Goal: Task Accomplishment & Management: Complete application form

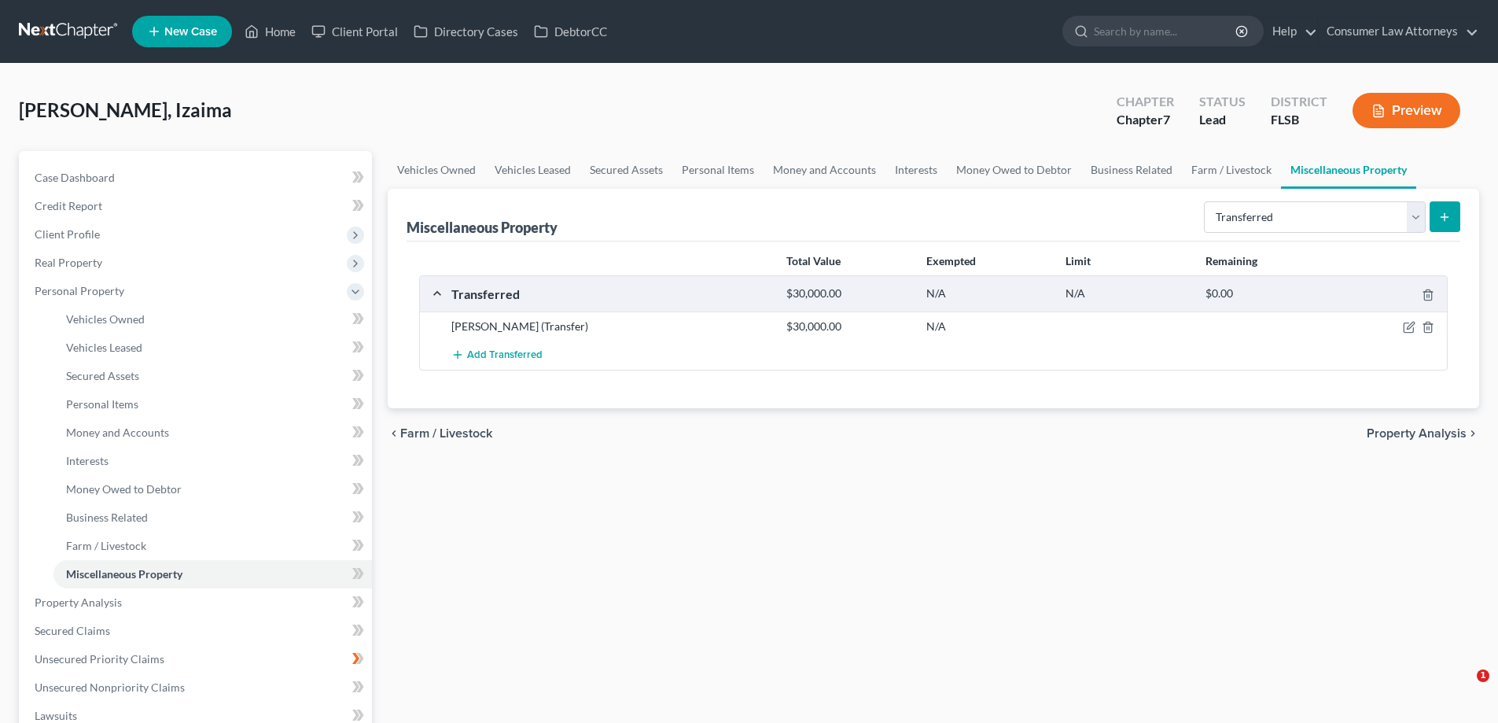
select select "transferred"
click at [123, 409] on span "Personal Items" at bounding box center [102, 403] width 72 height 13
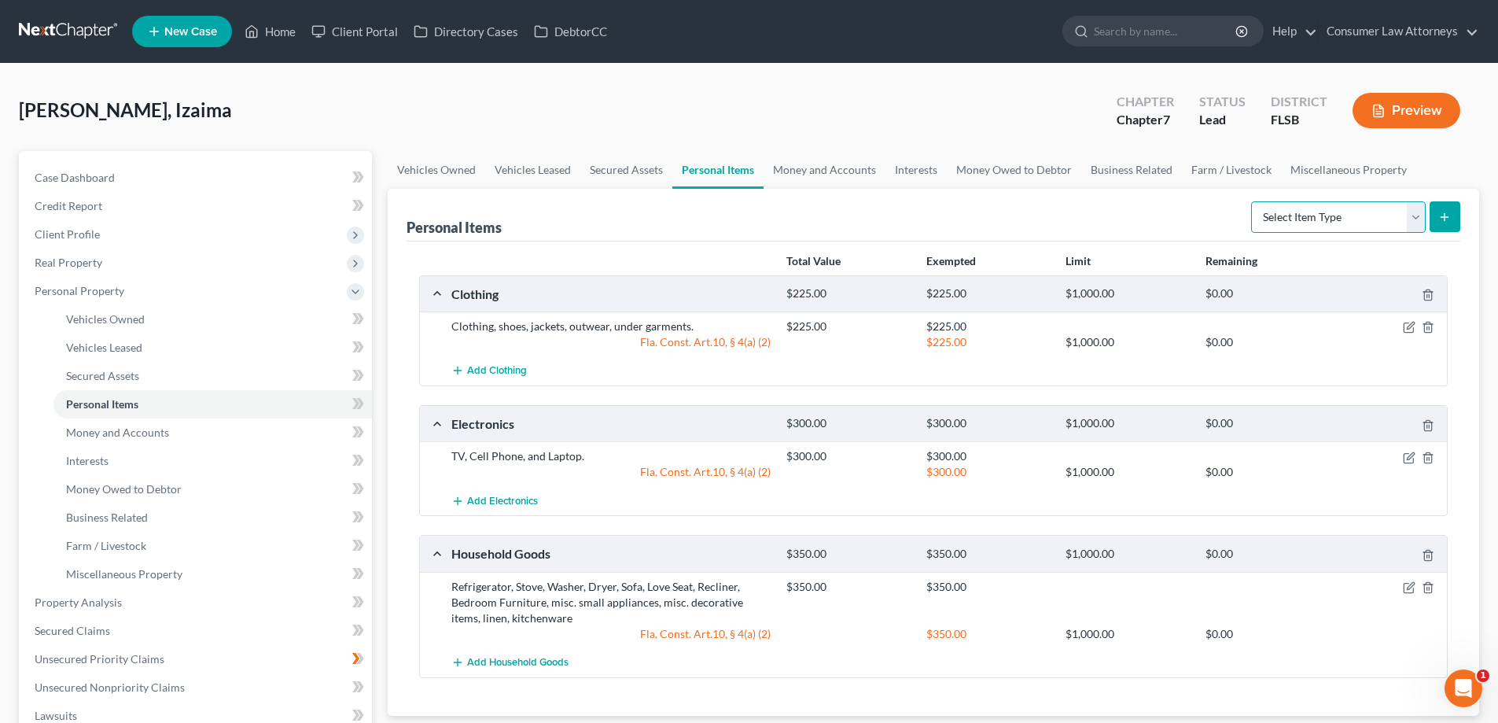
click at [1374, 223] on select "Select Item Type Clothing Collectibles Of Value Electronics Firearms Household …" at bounding box center [1338, 216] width 175 height 31
click at [1314, 166] on link "Miscellaneous Property" at bounding box center [1348, 170] width 135 height 38
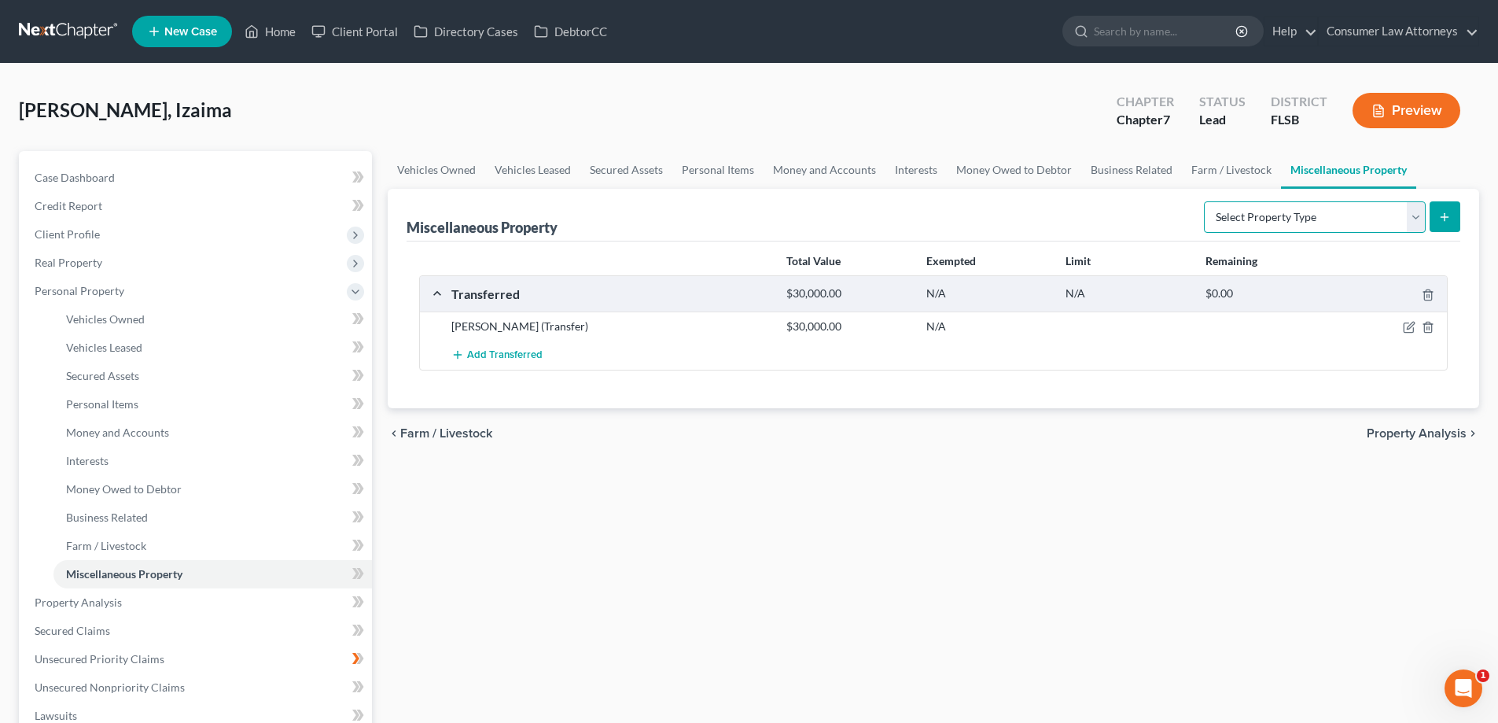
click at [1380, 216] on select "Select Property Type Assigned for Creditor Benefit [DATE] Holding for Another N…" at bounding box center [1315, 216] width 222 height 31
click at [992, 171] on link "Money Owed to Debtor" at bounding box center [1014, 170] width 134 height 38
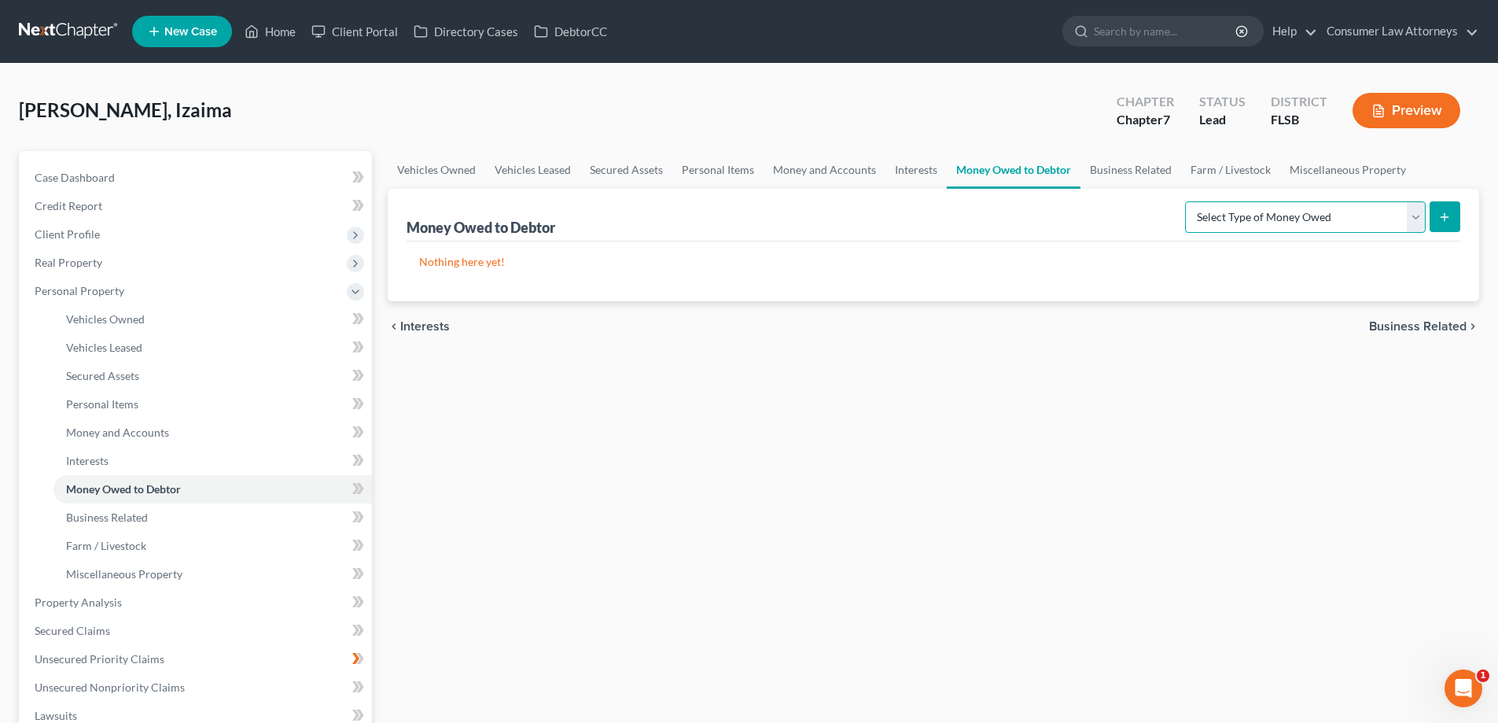
click at [1331, 227] on select "Select Type of Money Owed Accounts Receivable Alimony Child Support Claims Agai…" at bounding box center [1305, 216] width 241 height 31
select select "expected_tax_refund"
click at [1187, 201] on select "Select Type of Money Owed Accounts Receivable Alimony Child Support Claims Agai…" at bounding box center [1305, 216] width 241 height 31
click at [1450, 219] on icon "submit" at bounding box center [1444, 217] width 13 height 13
select select "0"
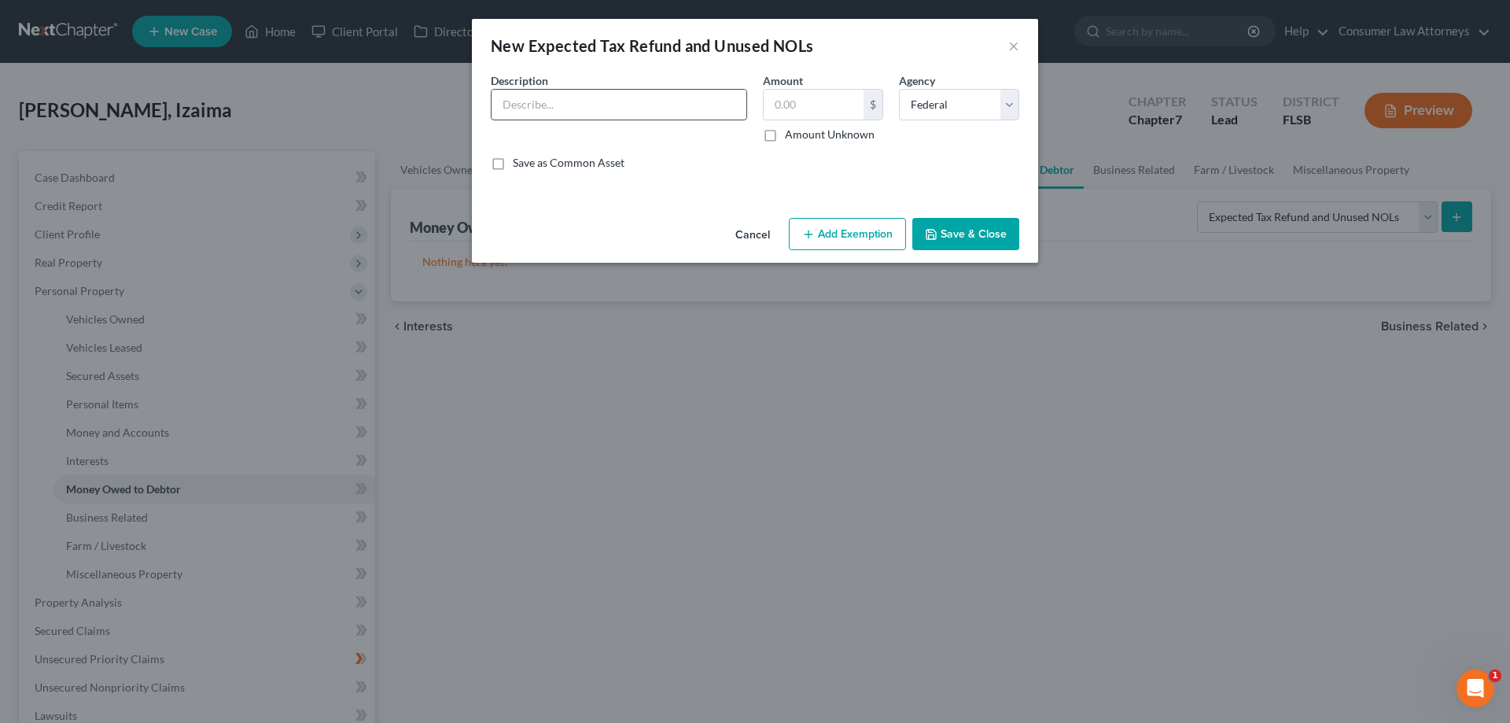
click at [582, 108] on input "text" at bounding box center [618, 105] width 255 height 30
click at [691, 101] on input "text" at bounding box center [618, 105] width 255 height 30
type input "2025 Tax Refund"
click at [840, 109] on input "text" at bounding box center [814, 105] width 100 height 30
type input "5,000"
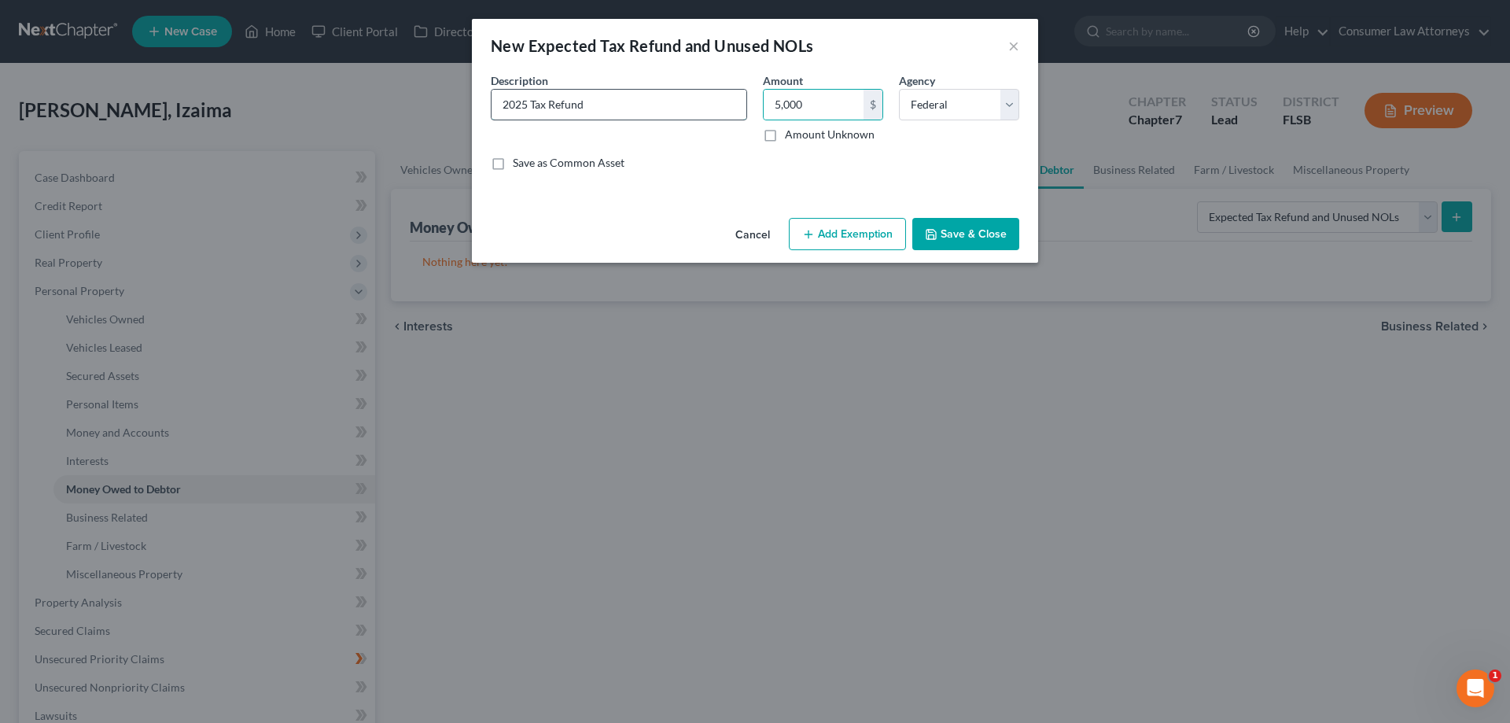
click at [697, 99] on input "2025 Tax Refund" at bounding box center [618, 105] width 255 height 30
type input "2025 Tax Refund (Expected)"
click at [848, 242] on button "Add Exemption" at bounding box center [847, 234] width 117 height 33
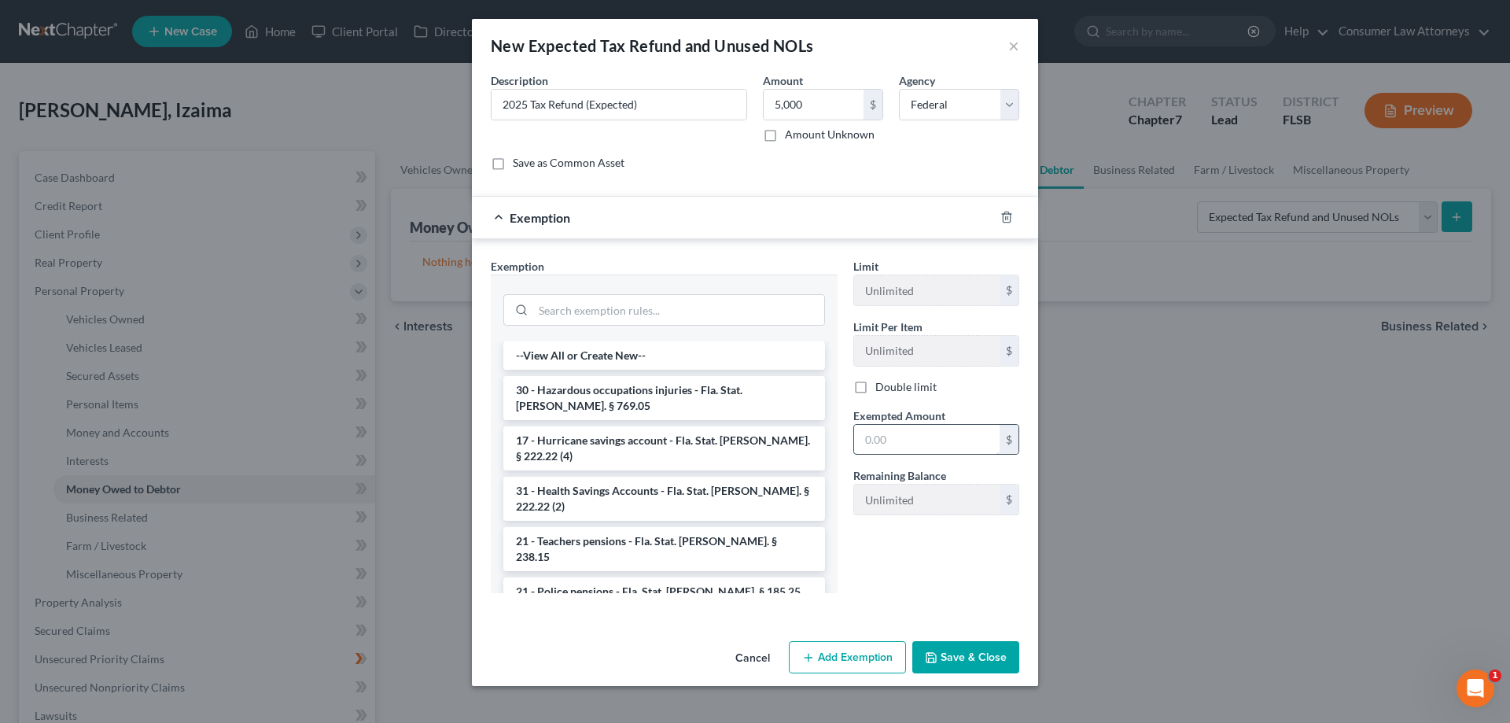
click at [911, 436] on input "text" at bounding box center [926, 440] width 145 height 30
type input "3,733"
click at [704, 318] on input "search" at bounding box center [678, 310] width 291 height 30
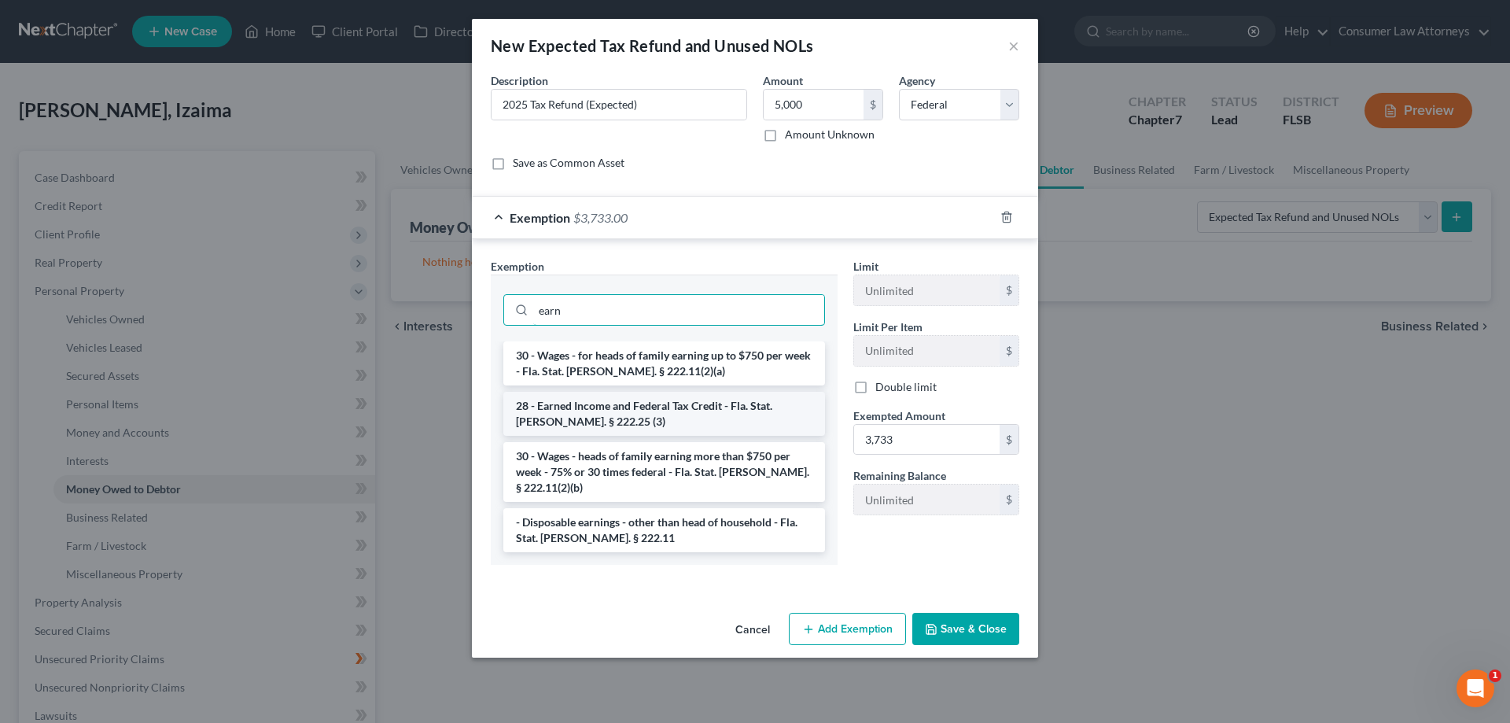
type input "earn"
click at [661, 409] on li "28 - Earned Income and Federal Tax Credit - Fla. Stat. [PERSON_NAME]. § 222.25 …" at bounding box center [664, 414] width 322 height 44
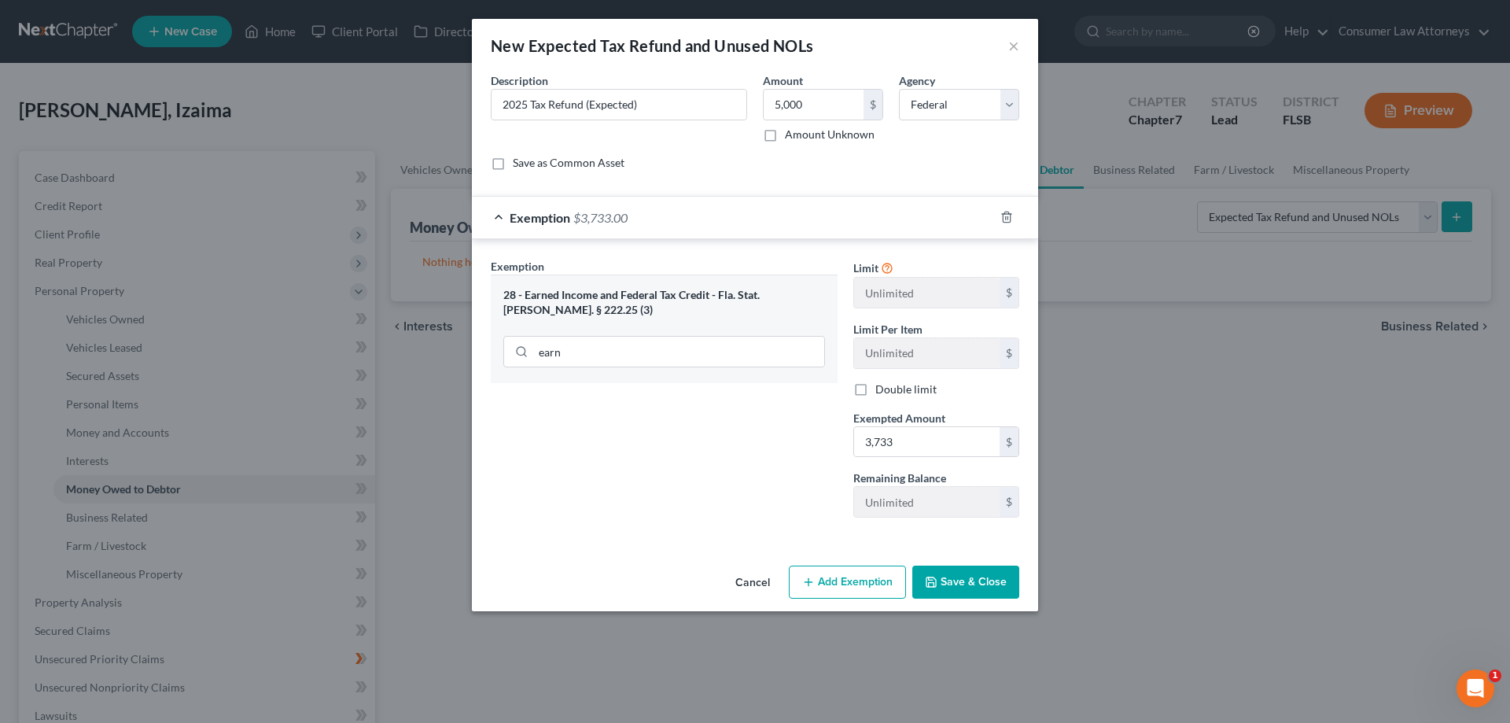
click at [981, 576] on button "Save & Close" at bounding box center [965, 581] width 107 height 33
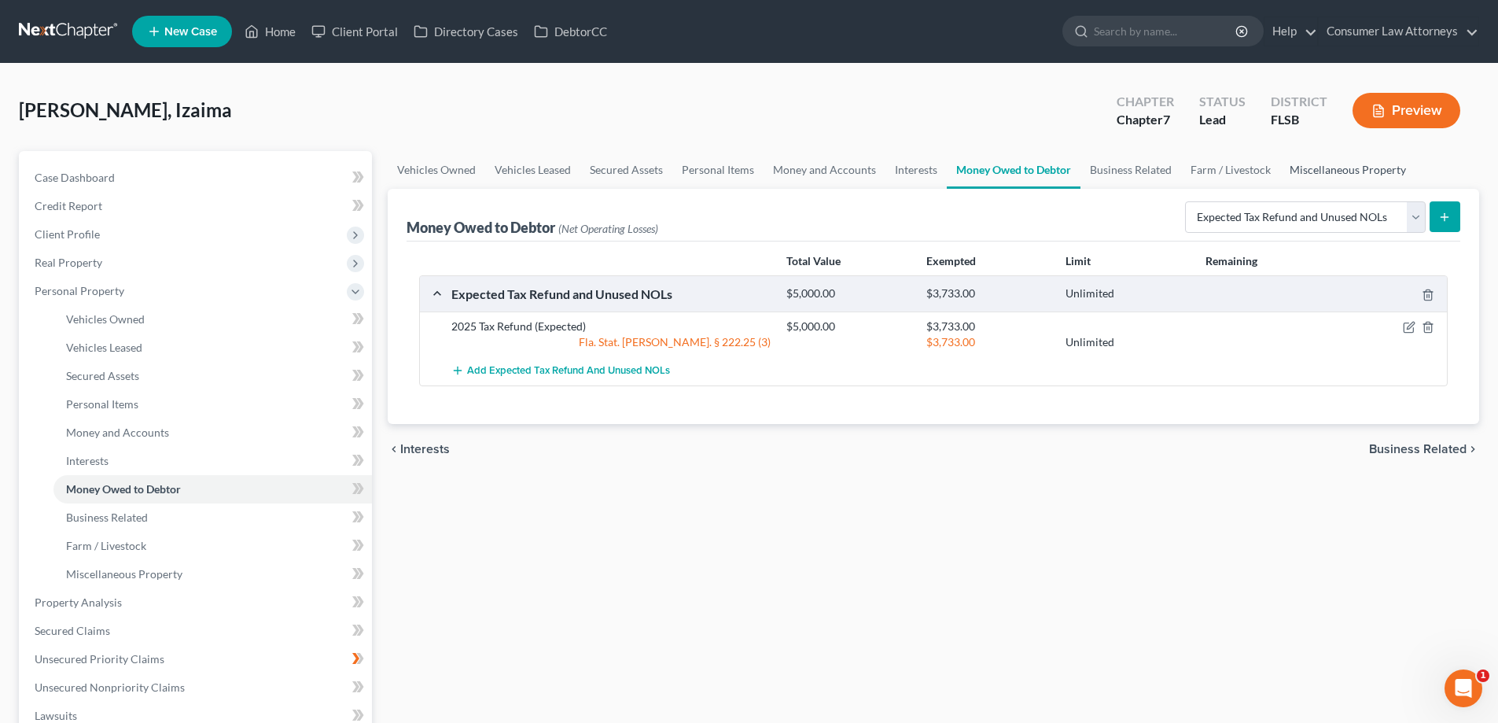
click at [1334, 162] on link "Miscellaneous Property" at bounding box center [1347, 170] width 135 height 38
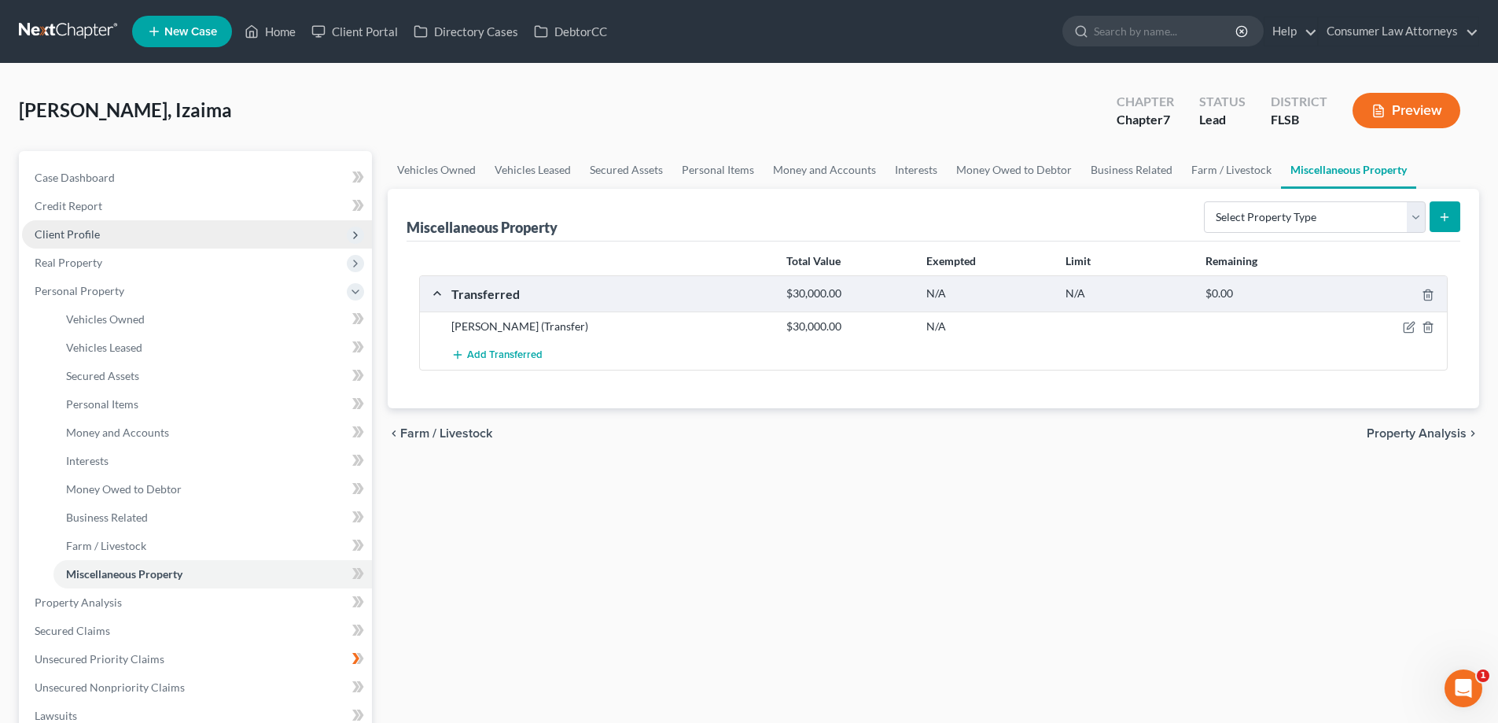
click at [83, 237] on span "Client Profile" at bounding box center [67, 233] width 65 height 13
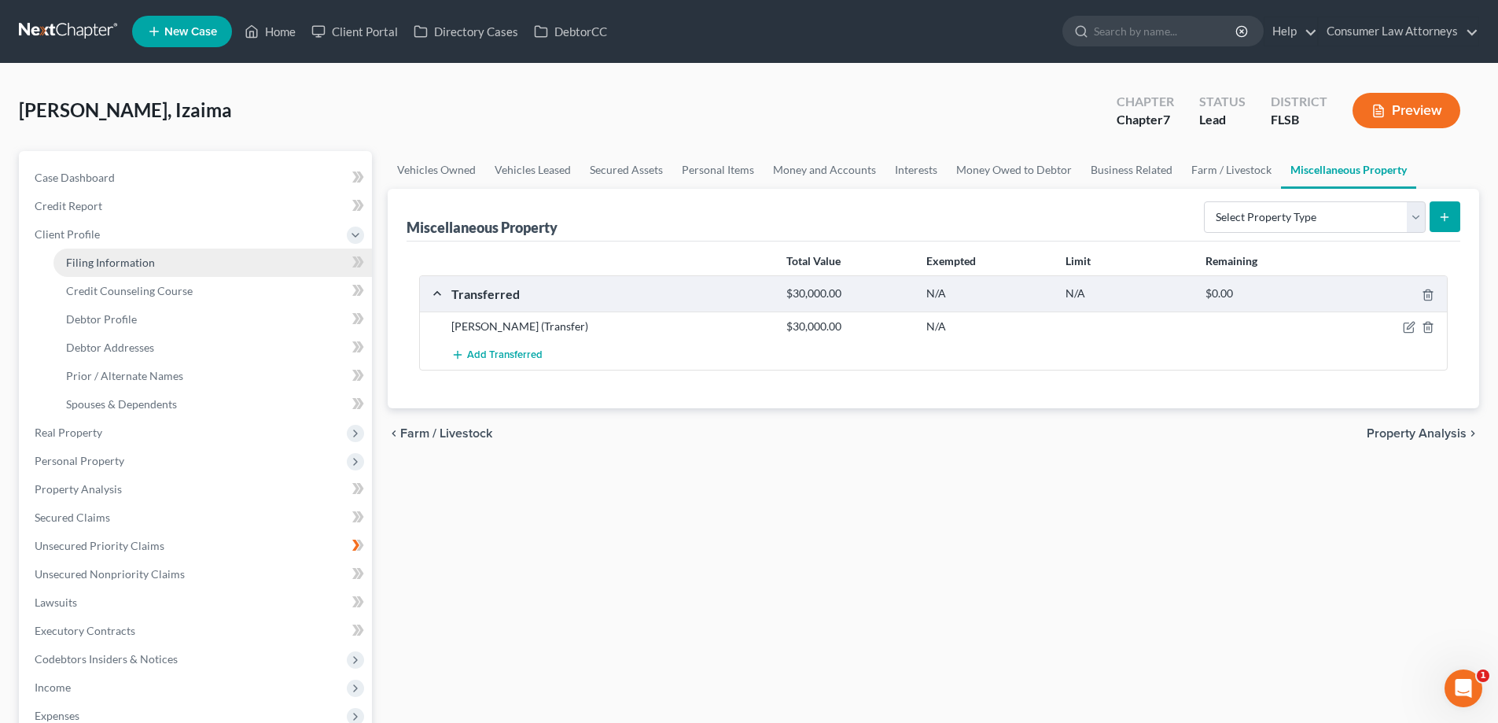
click at [95, 263] on span "Filing Information" at bounding box center [110, 262] width 89 height 13
select select "1"
select select "0"
select select "17"
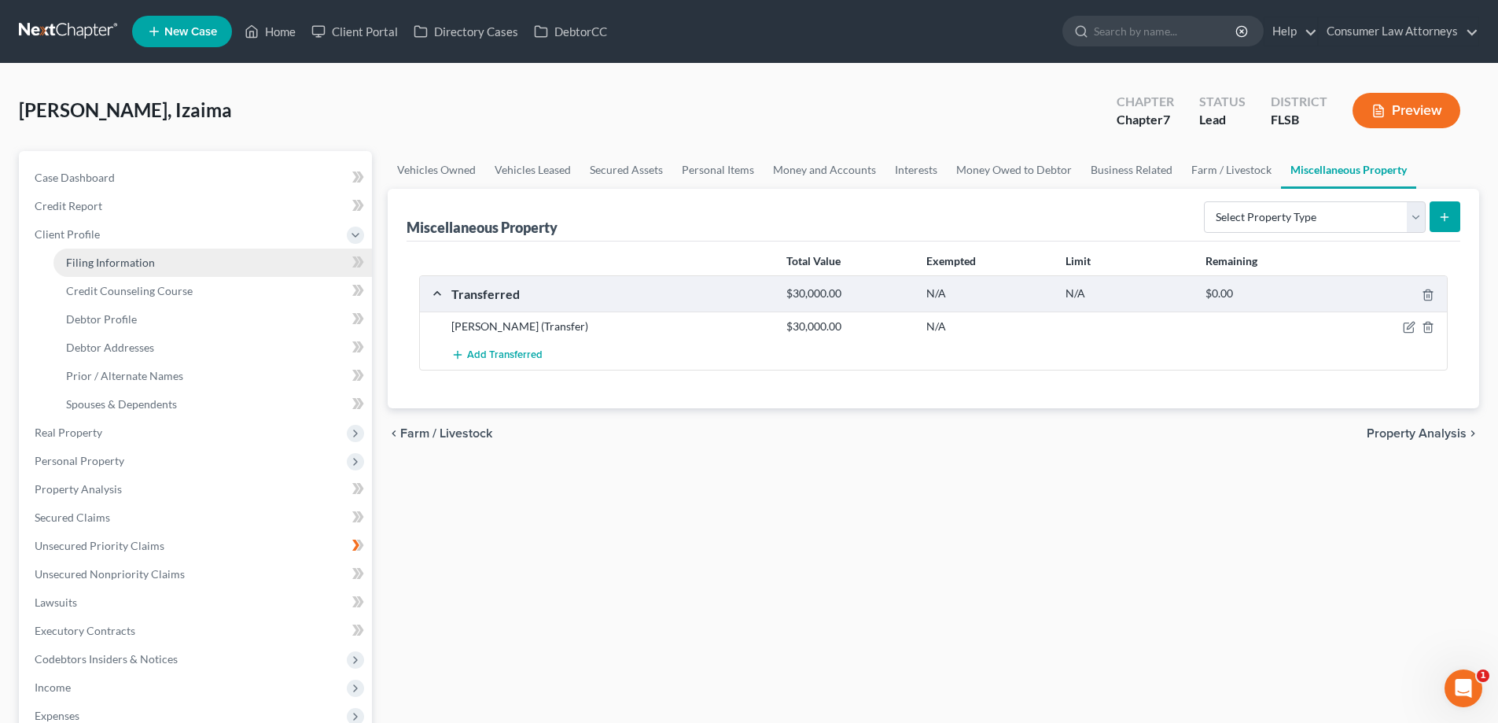
select select "1"
select select "9"
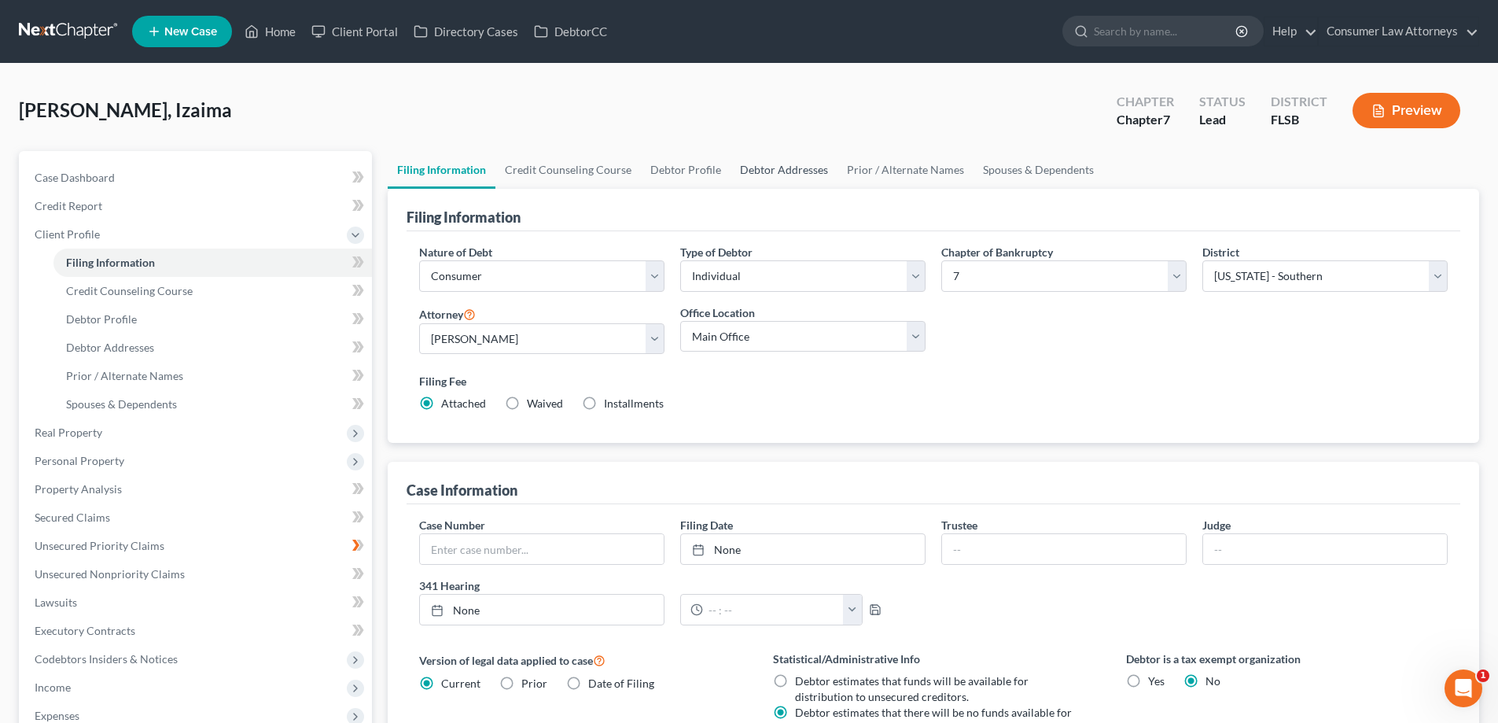
click at [767, 169] on link "Debtor Addresses" at bounding box center [783, 170] width 107 height 38
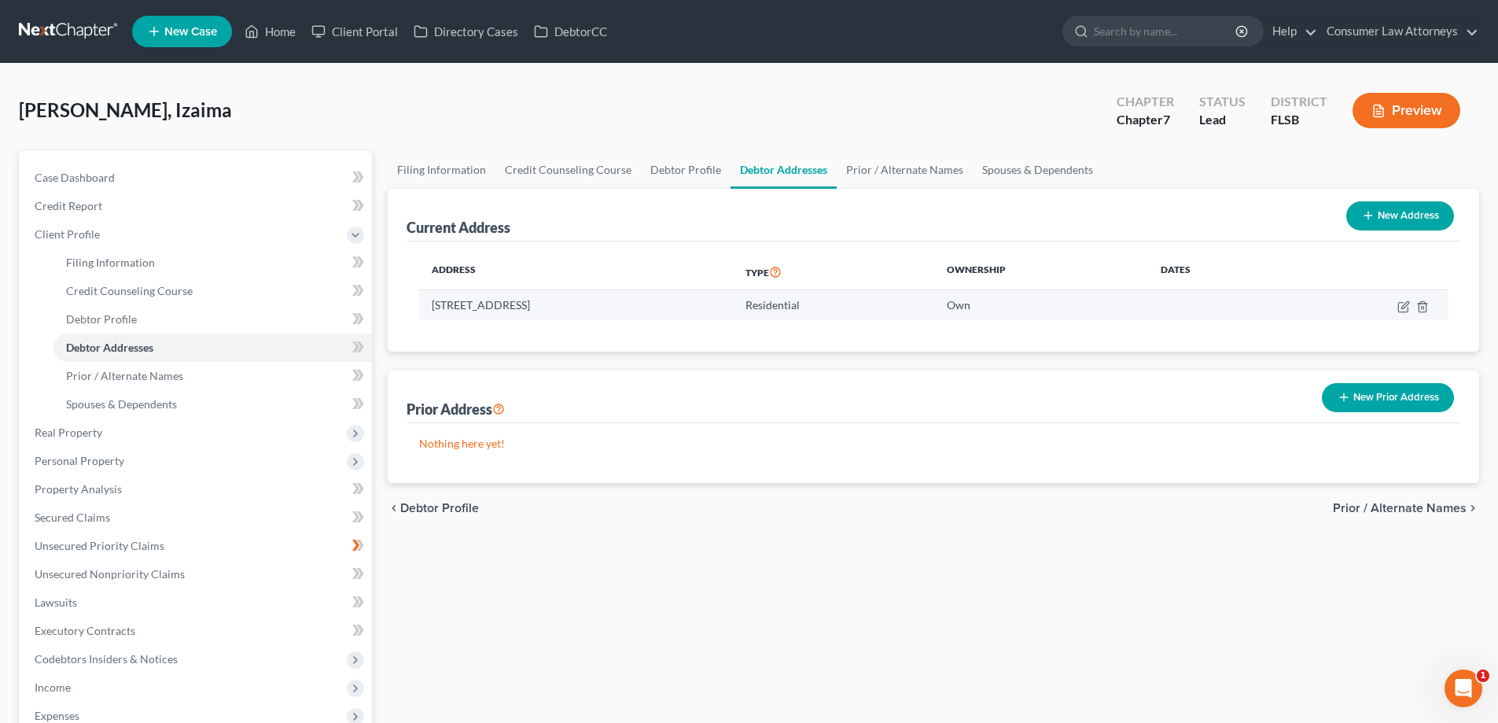
drag, startPoint x: 432, startPoint y: 305, endPoint x: 670, endPoint y: 306, distance: 237.5
click at [670, 306] on td "[STREET_ADDRESS]" at bounding box center [576, 305] width 314 height 30
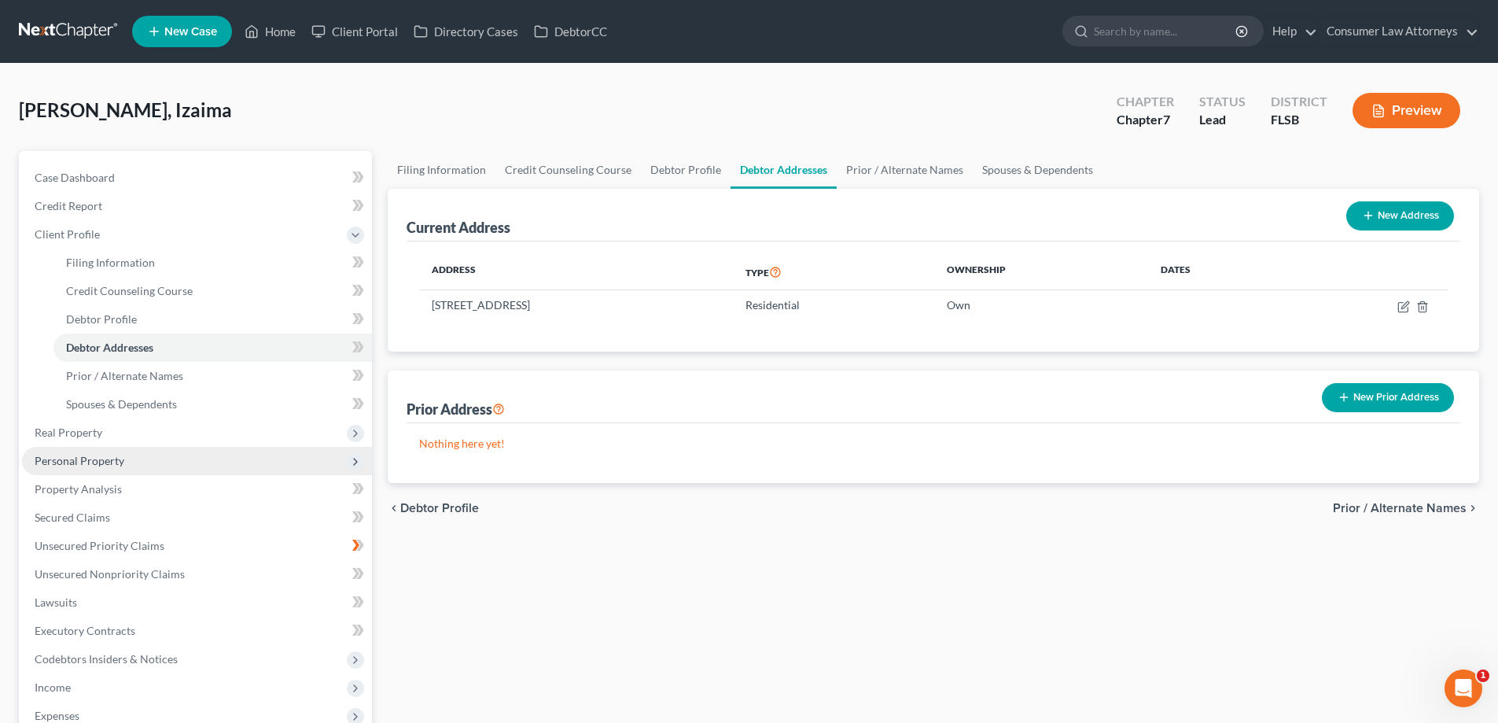
click at [85, 468] on span "Personal Property" at bounding box center [197, 461] width 350 height 28
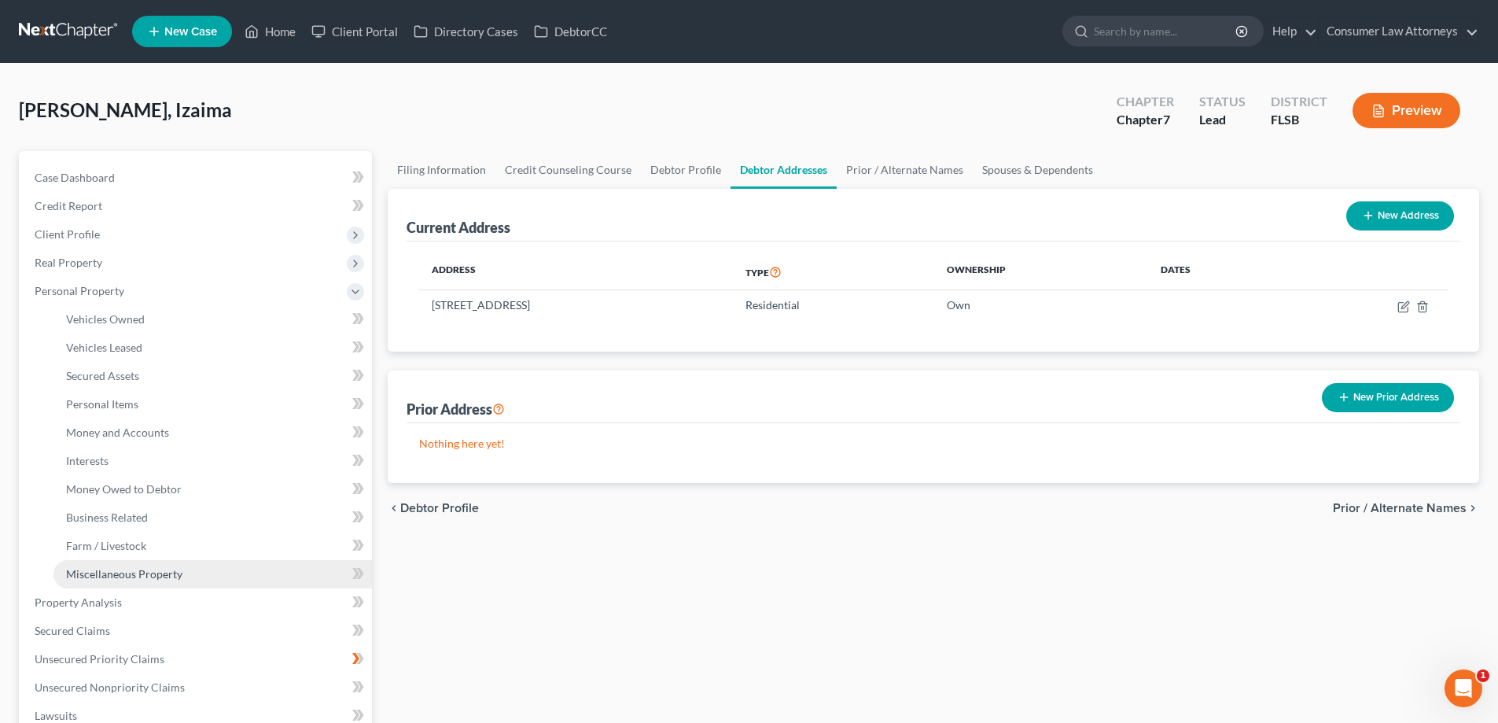
click at [161, 570] on span "Miscellaneous Property" at bounding box center [124, 573] width 116 height 13
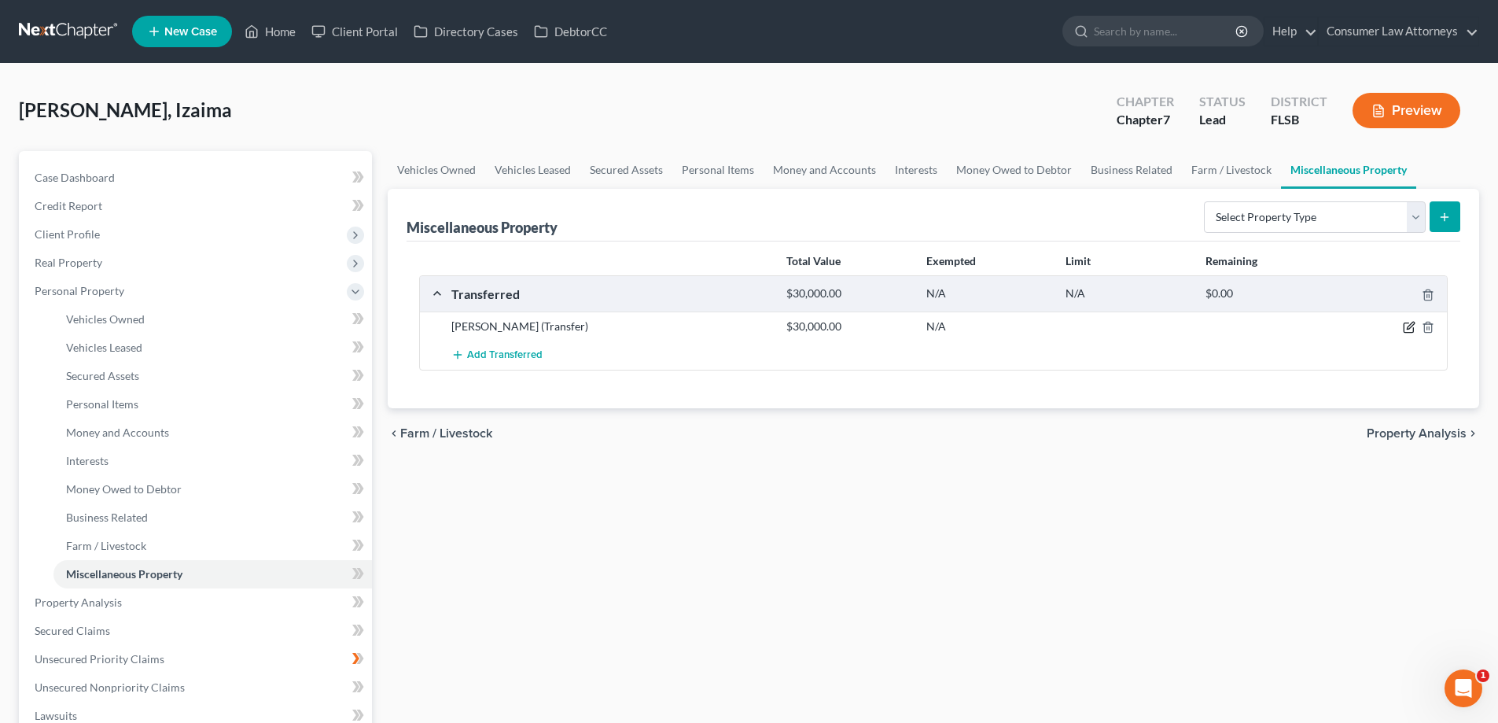
click at [1408, 322] on div at bounding box center [1393, 326] width 112 height 16
click at [1409, 322] on icon "button" at bounding box center [1409, 327] width 13 height 13
select select "Ordinary ([DATE])"
select select "9"
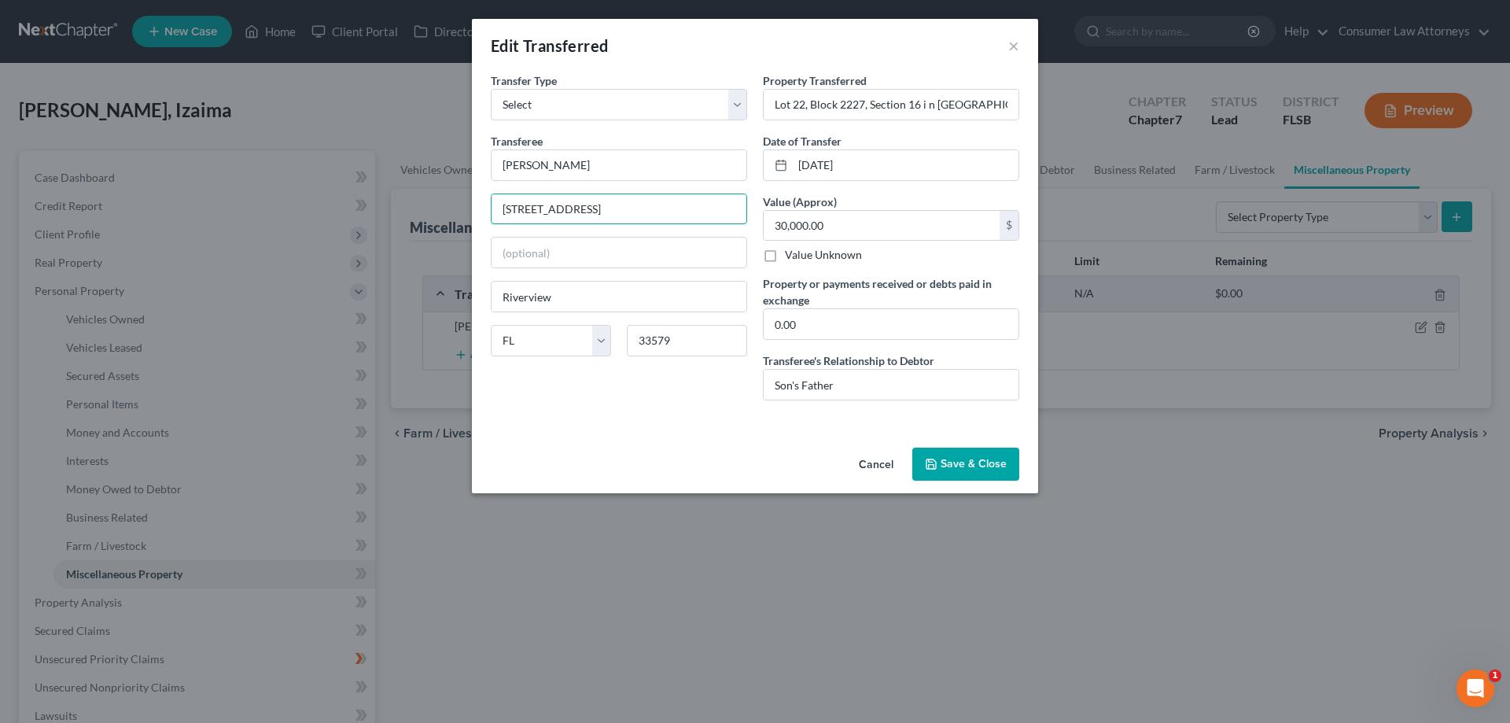
drag, startPoint x: 663, startPoint y: 209, endPoint x: 451, endPoint y: 215, distance: 211.6
click at [451, 215] on div "Edit Transferred × An exemption set must first be selected from the Filing Info…" at bounding box center [755, 361] width 1510 height 723
paste input "[STREET_ADDRESS]"
type input "[STREET_ADDRESS]"
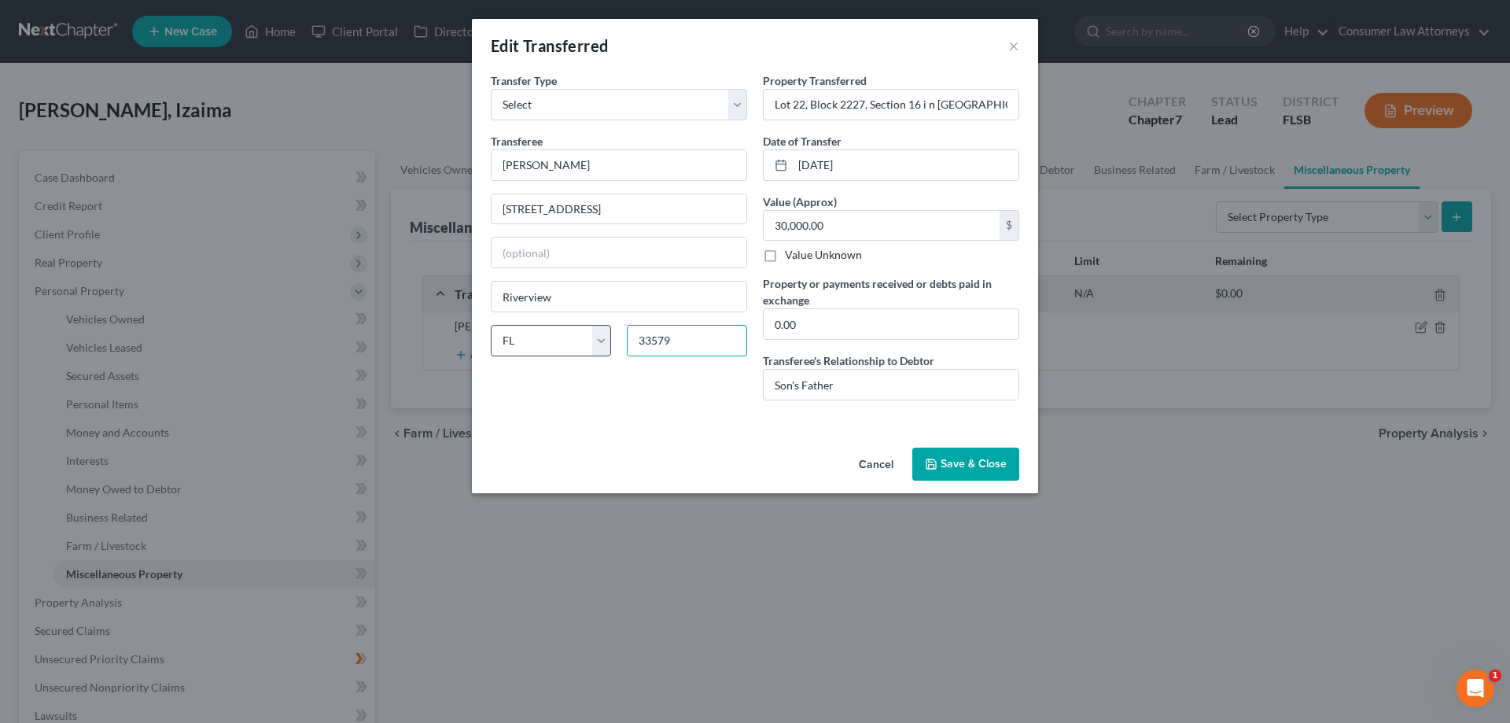
scroll to position [0, 0]
drag, startPoint x: 711, startPoint y: 340, endPoint x: 580, endPoint y: 342, distance: 130.5
click at [603, 339] on div "State [US_STATE] AK AR AZ CA CO CT DE DC [GEOGRAPHIC_DATA] [GEOGRAPHIC_DATA] GU…" at bounding box center [619, 347] width 272 height 44
type input "33598"
type input "Wimauma"
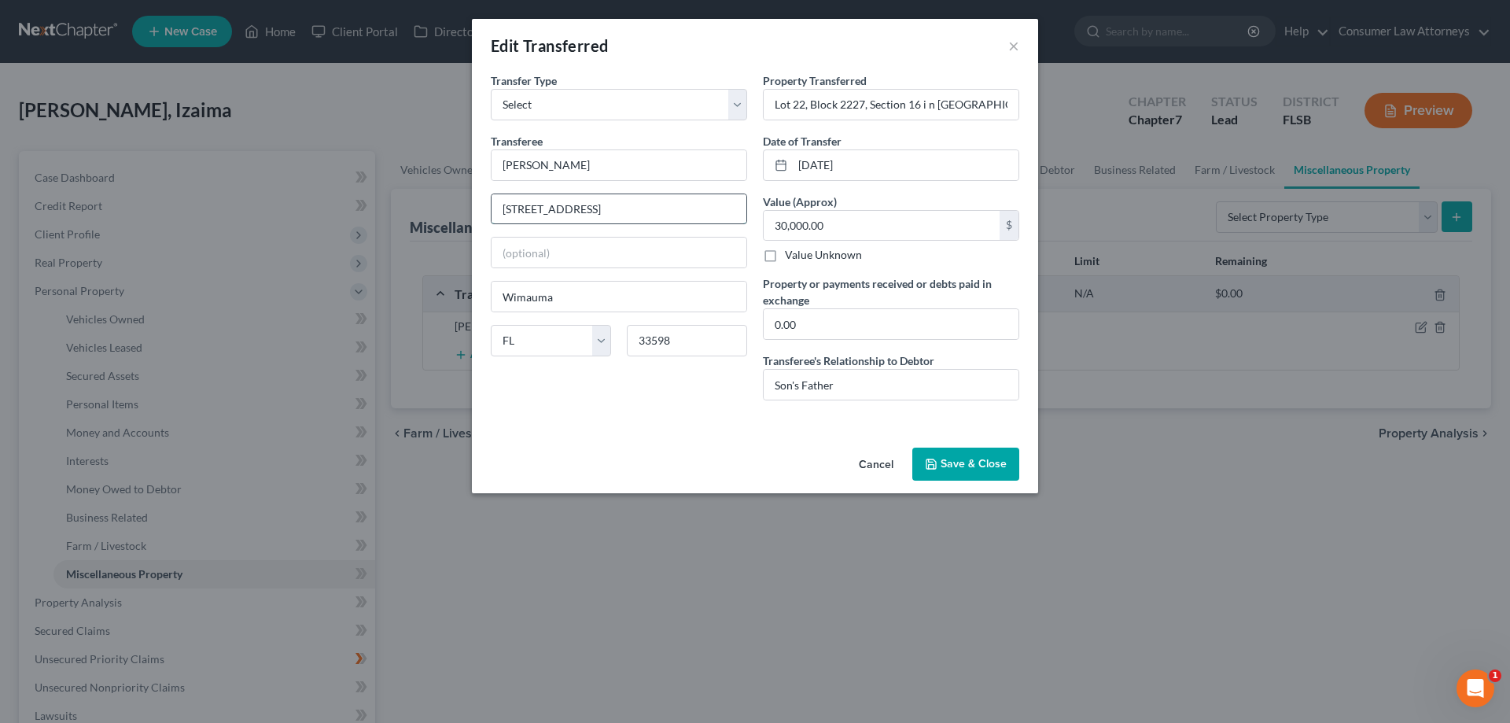
scroll to position [0, 5]
drag, startPoint x: 621, startPoint y: 211, endPoint x: 735, endPoint y: 211, distance: 114.0
click at [735, 211] on input "[STREET_ADDRESS]" at bounding box center [618, 209] width 255 height 30
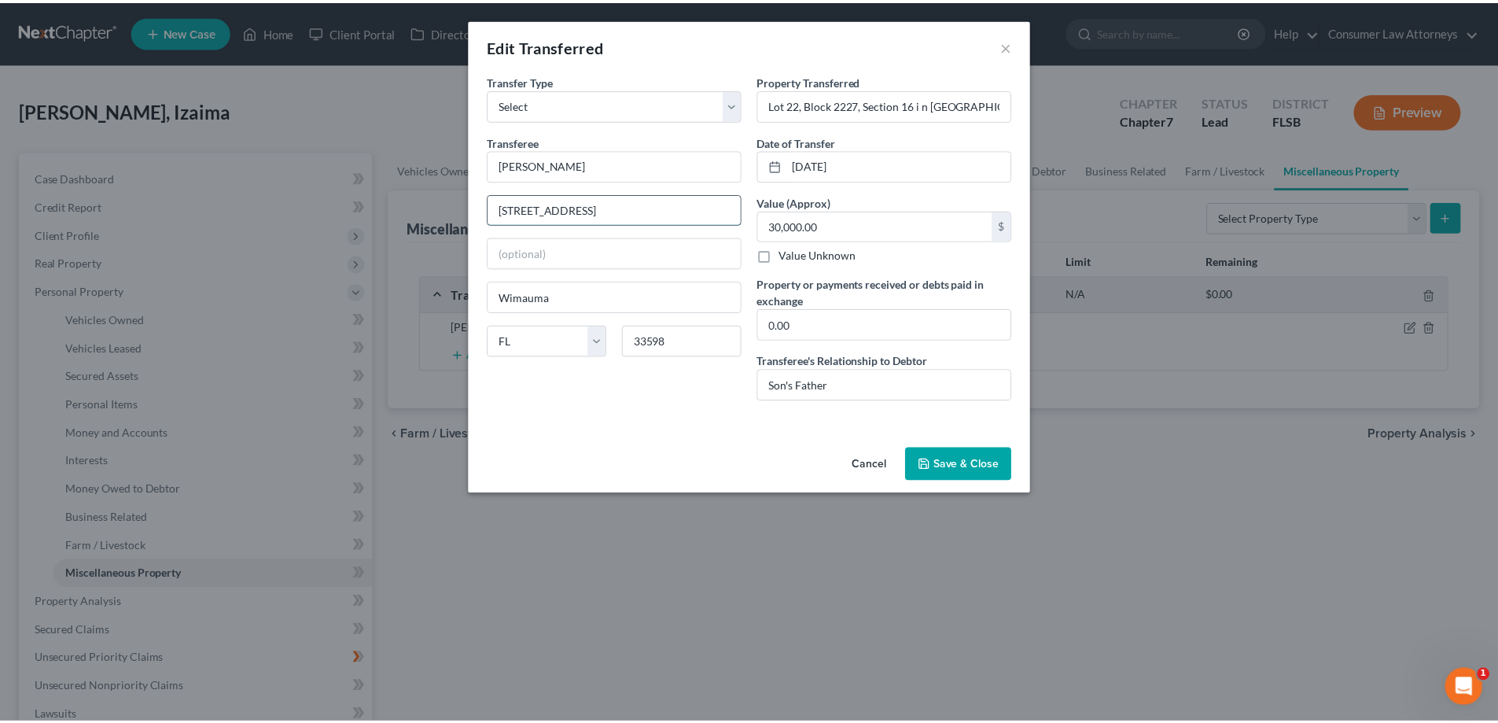
scroll to position [0, 0]
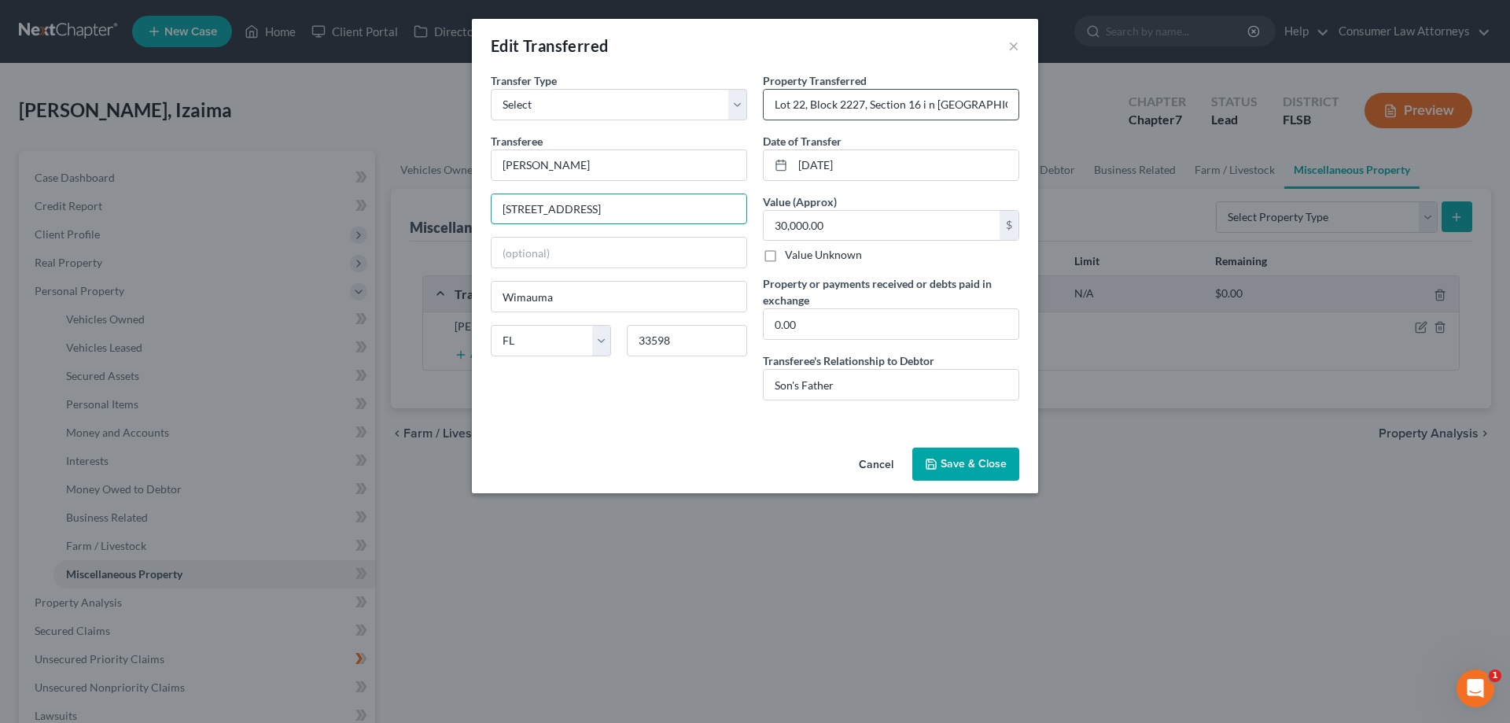
type input "[STREET_ADDRESS]"
drag, startPoint x: 985, startPoint y: 109, endPoint x: 936, endPoint y: 107, distance: 49.6
click at [936, 107] on input "Lot 22, Block 2227, Section 16 i n [GEOGRAPHIC_DATA]" at bounding box center [891, 105] width 255 height 30
drag, startPoint x: 986, startPoint y: 106, endPoint x: 966, endPoint y: 111, distance: 20.2
click at [966, 111] on input "Lot 22, Block 2227, Section 16 i n [GEOGRAPHIC_DATA]" at bounding box center [891, 105] width 255 height 30
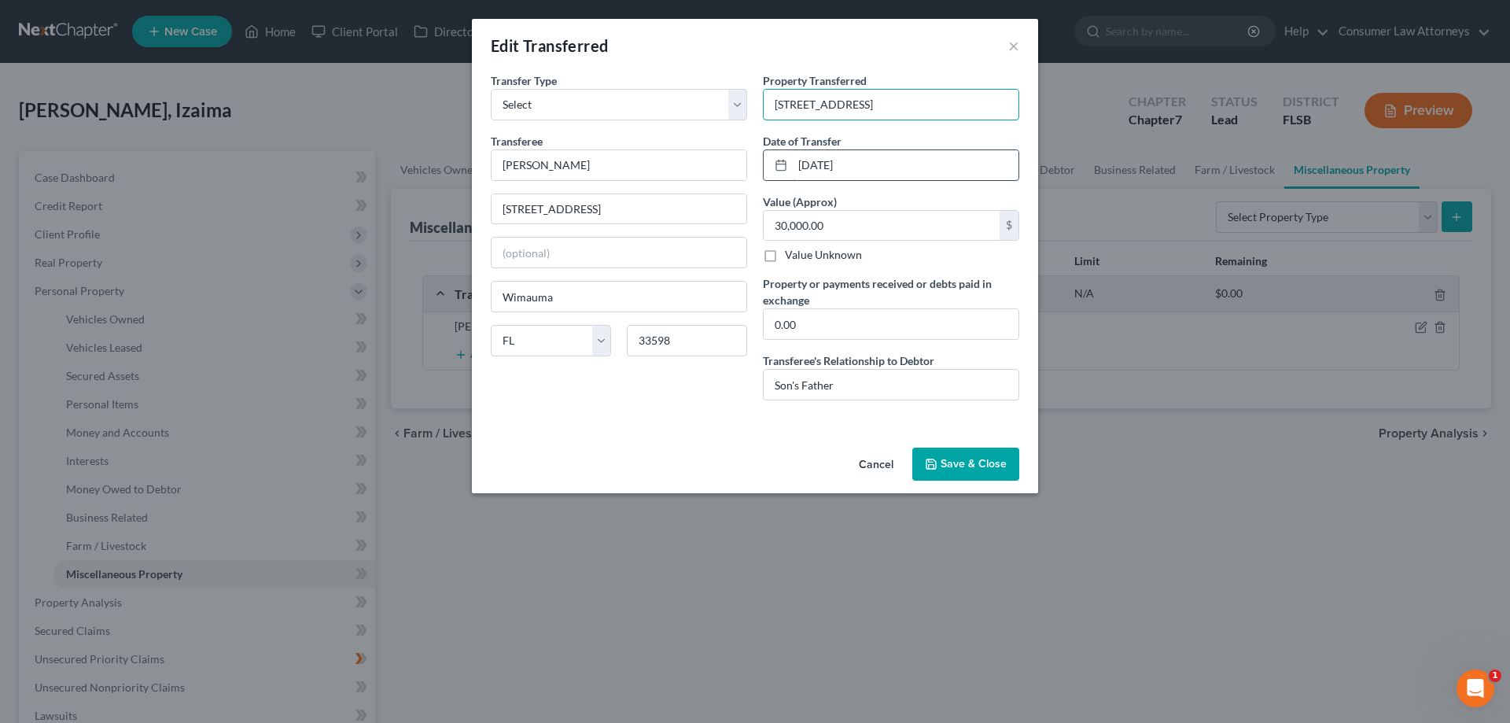
drag, startPoint x: 925, startPoint y: 105, endPoint x: 939, endPoint y: 160, distance: 57.6
click at [925, 106] on input "[STREET_ADDRESS]" at bounding box center [891, 105] width 255 height 30
click at [919, 109] on input "[STREET_ADDRESS]" at bounding box center [891, 105] width 255 height 30
type input "Lot 22, Block 2227, Section 16 in [GEOGRAPHIC_DATA], [GEOGRAPHIC_DATA]"
click at [951, 475] on button "Save & Close" at bounding box center [965, 463] width 107 height 33
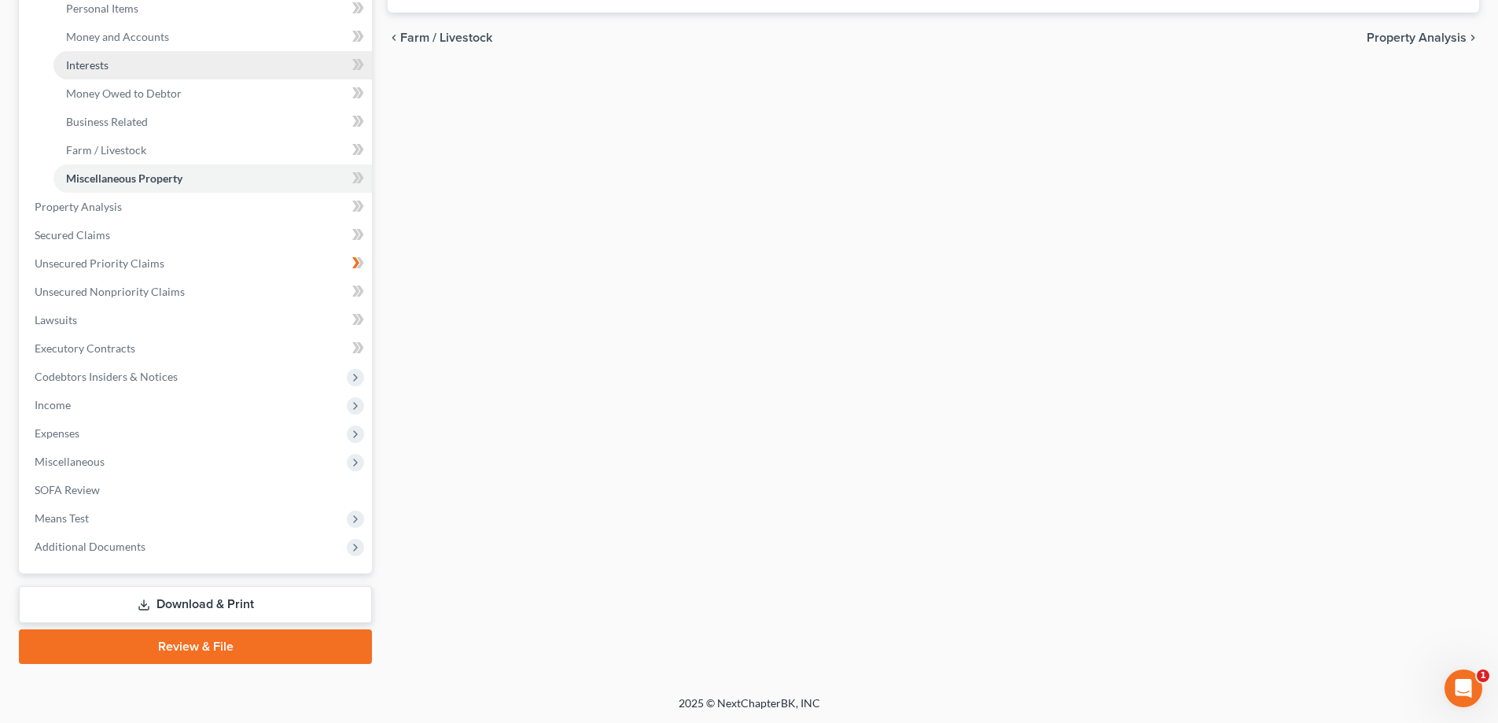
scroll to position [396, 0]
